Goal: Navigation & Orientation: Find specific page/section

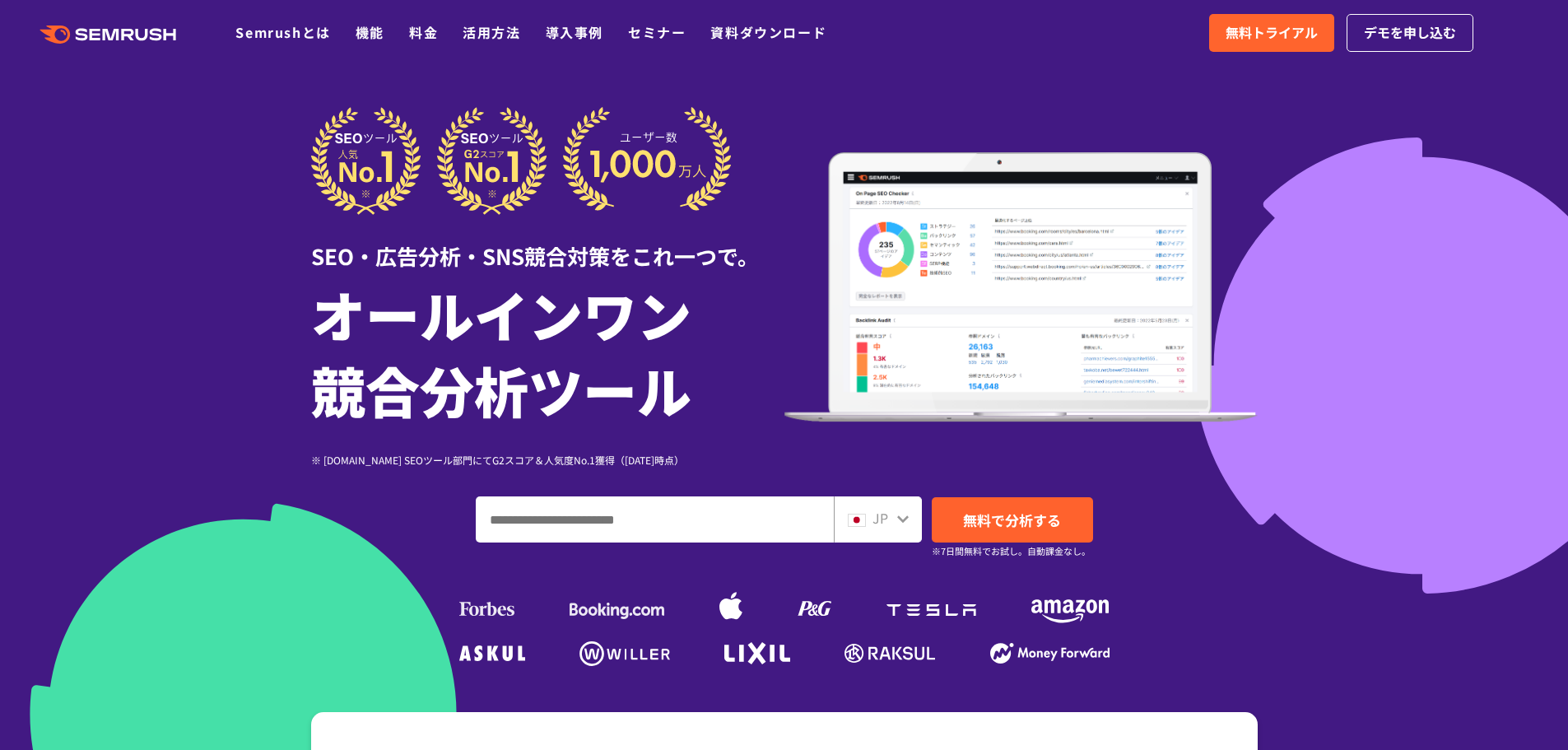
click at [437, 22] on div ".cls {fill: #FF642D;} .cls {fill: #FF642D;} Semrushとは 機能 料金 活用方法 導入事例 セミナー 資料ダウ…" at bounding box center [784, 32] width 1568 height 49
click at [422, 30] on link "料金" at bounding box center [423, 32] width 29 height 20
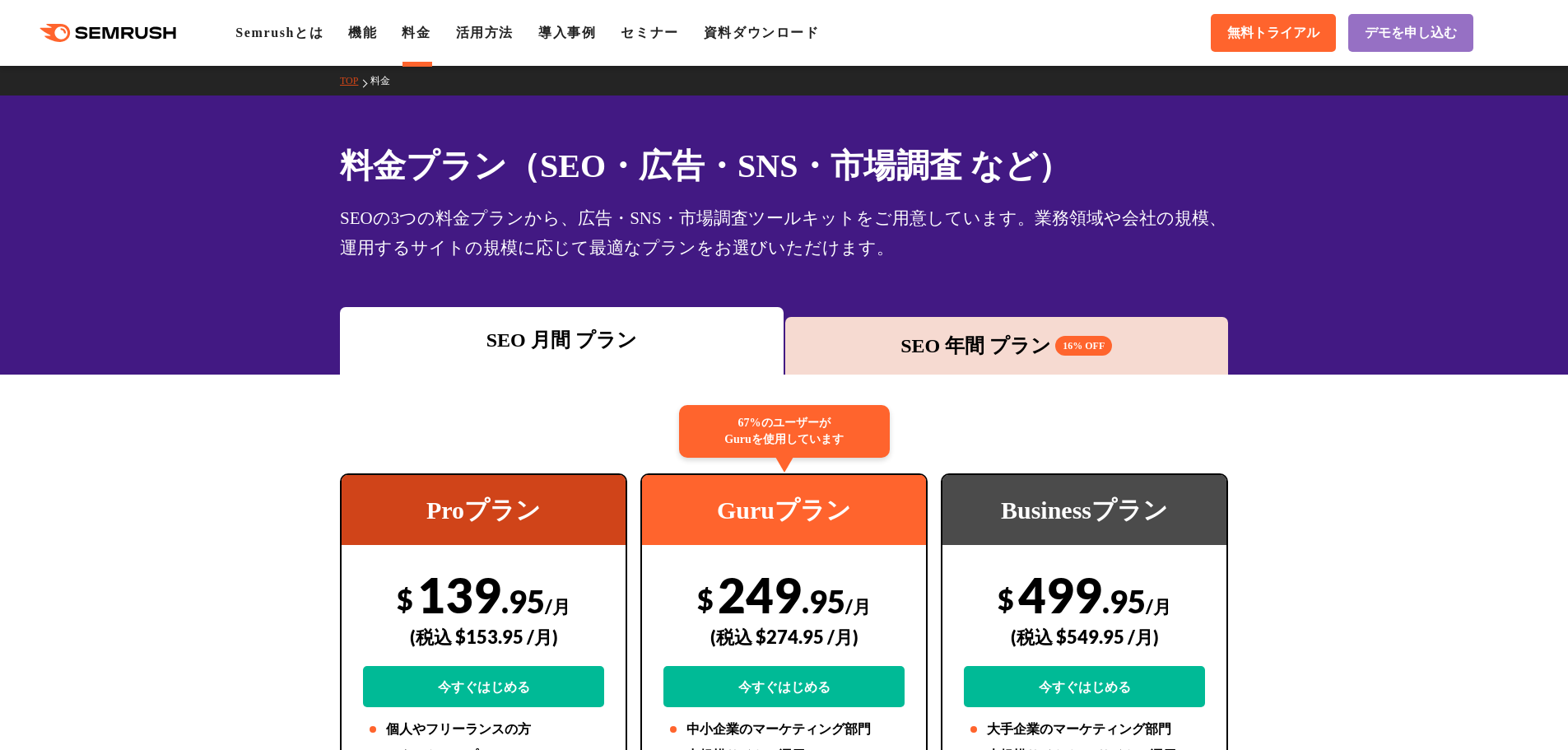
scroll to position [83, 0]
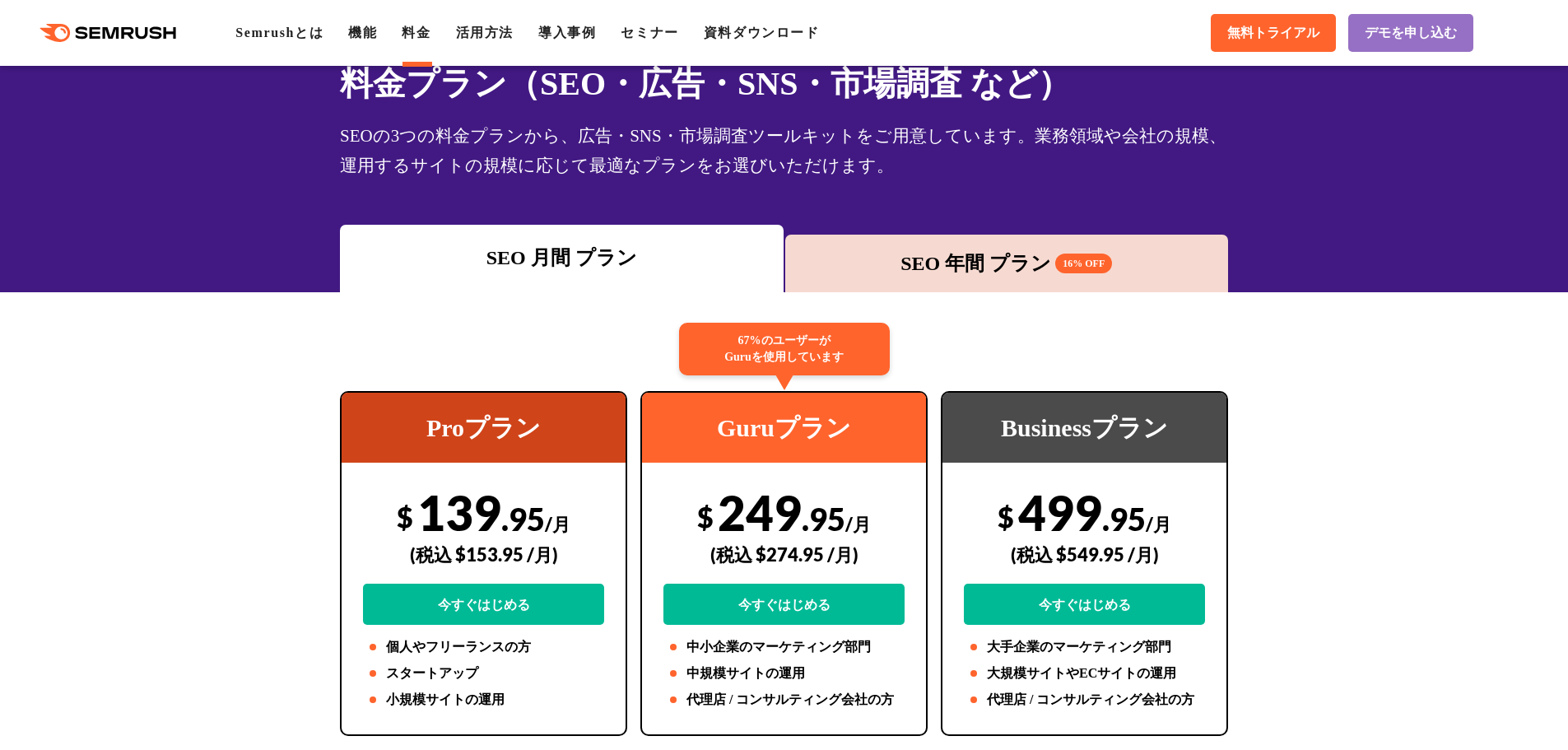
click at [944, 254] on div "SEO 年間 プラン 16% OFF" at bounding box center [1006, 263] width 427 height 30
